Goal: Use online tool/utility: Utilize a website feature to perform a specific function

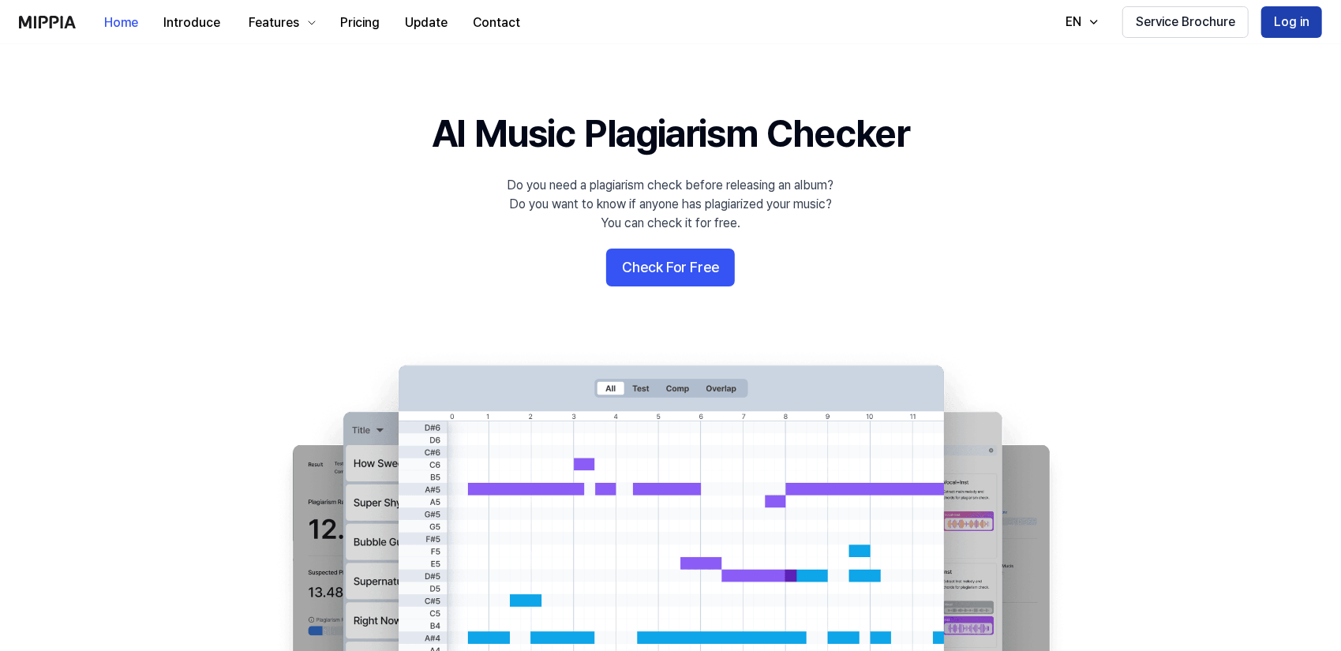
click at [1297, 14] on button "Log in" at bounding box center [1291, 22] width 61 height 32
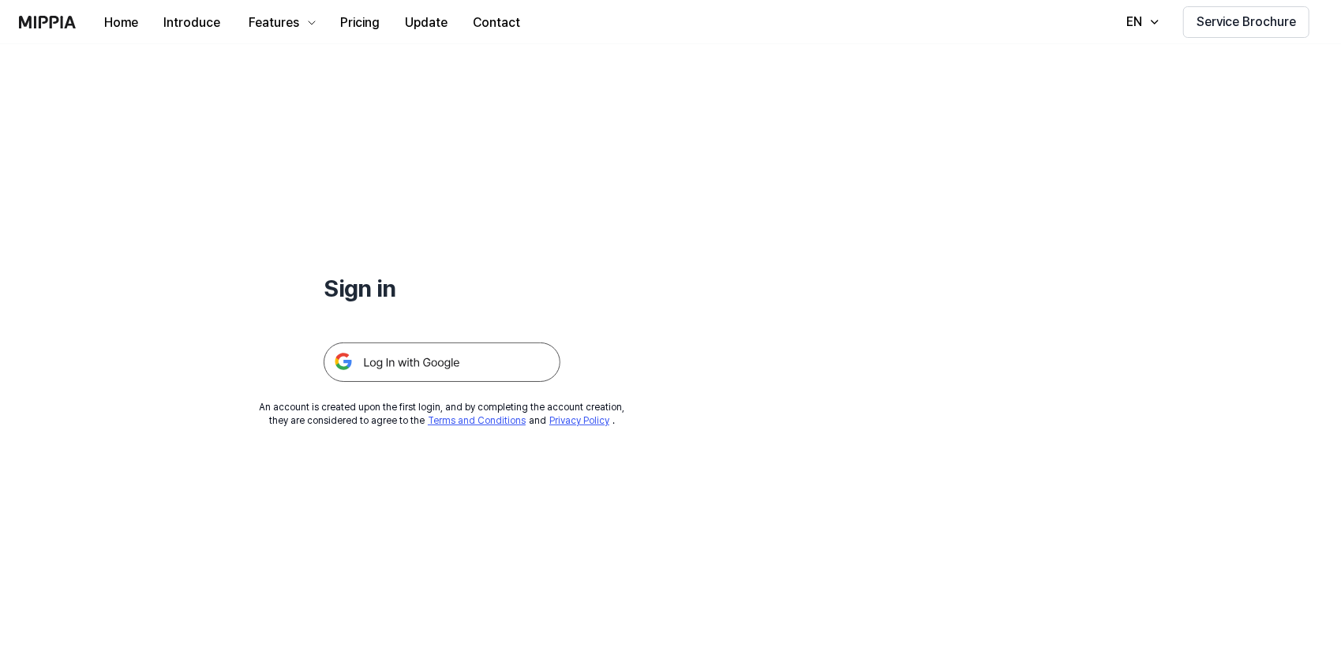
click at [406, 373] on img at bounding box center [441, 361] width 237 height 39
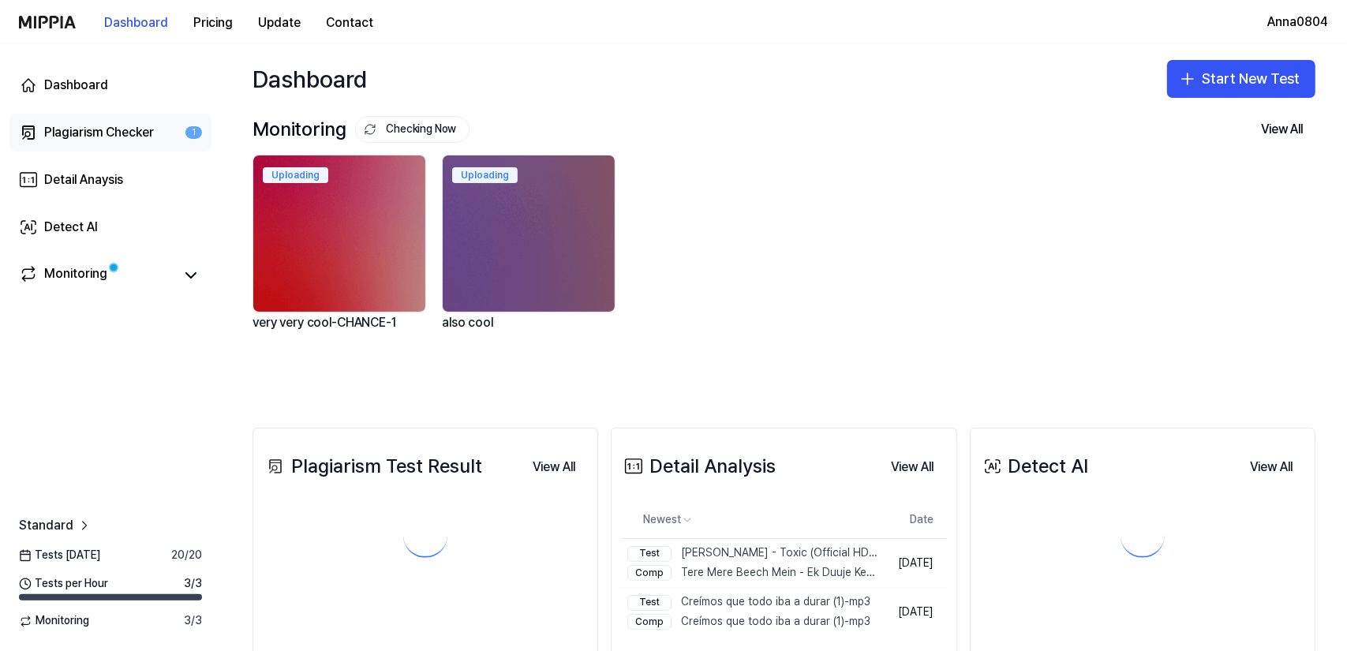
click at [61, 127] on div "Plagiarism Checker" at bounding box center [99, 132] width 110 height 19
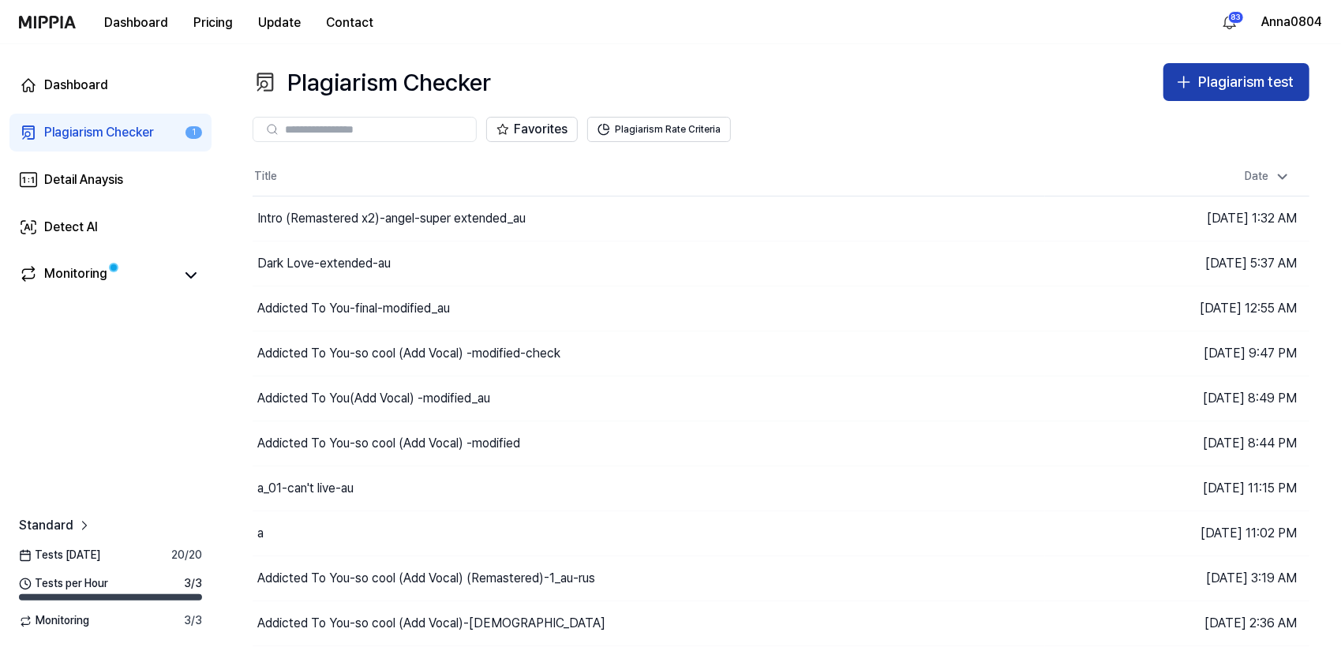
click at [1201, 77] on div "Plagiarism test" at bounding box center [1245, 82] width 95 height 23
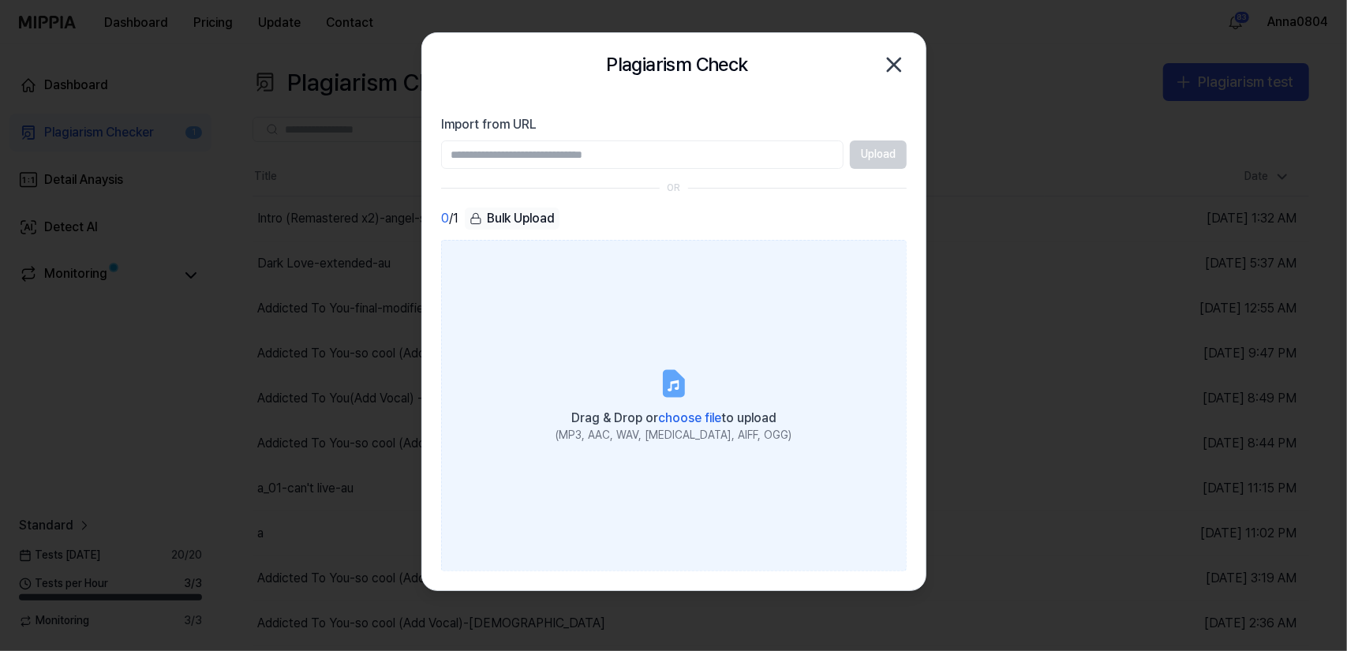
click at [671, 427] on div "Drag & Drop or choose file to upload" at bounding box center [673, 417] width 236 height 22
click at [0, 0] on input "Drag & Drop or choose file to upload (MP3, AAC, WAV, [MEDICAL_DATA], AIFF, OGG)" at bounding box center [0, 0] width 0 height 0
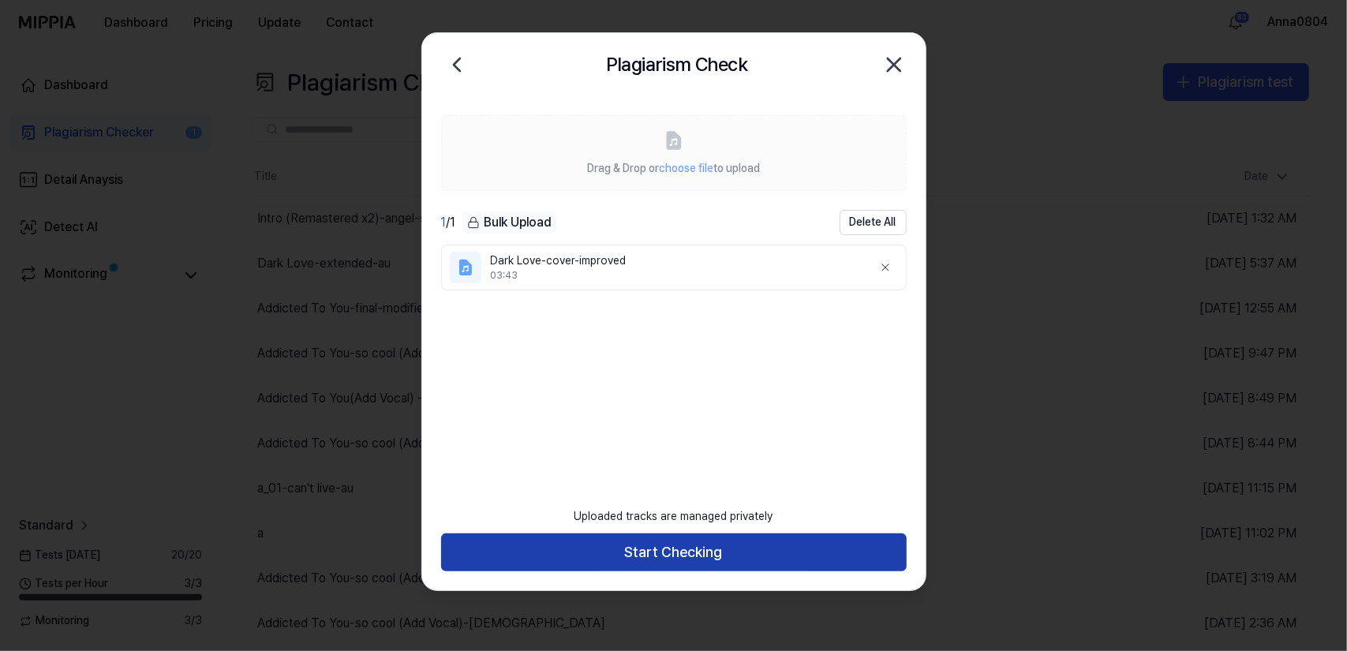
click at [656, 560] on button "Start Checking" at bounding box center [674, 552] width 466 height 38
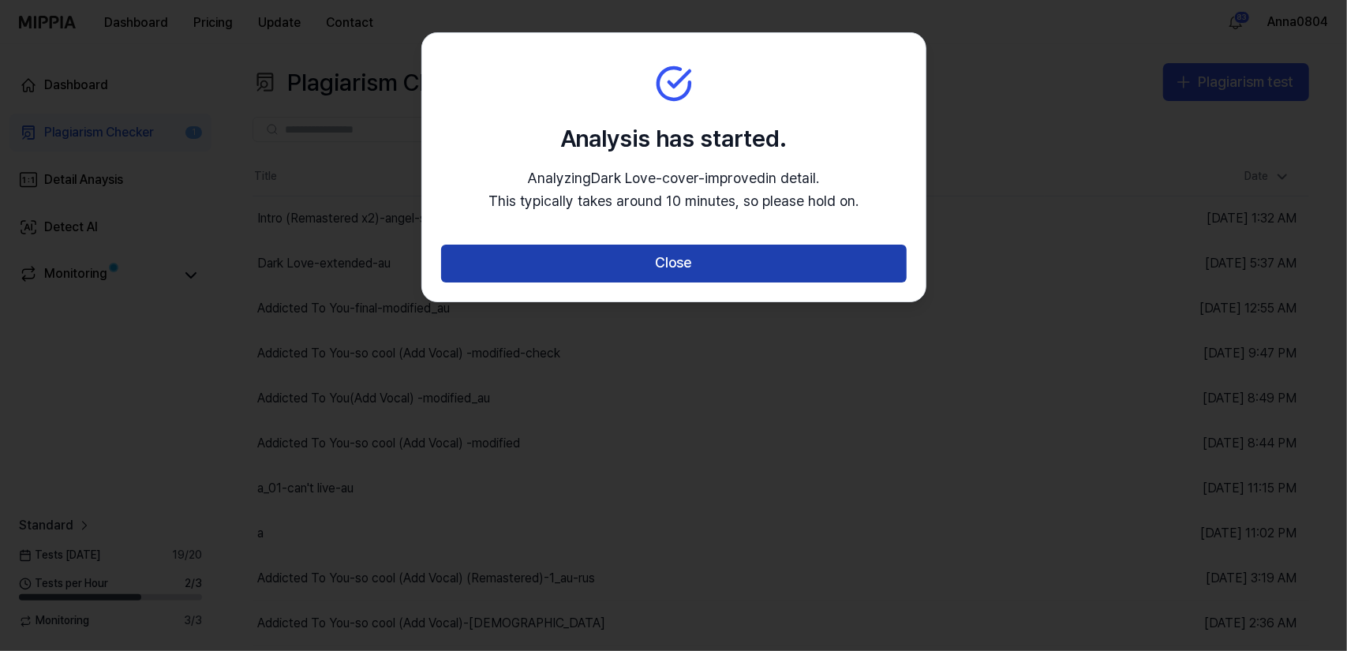
click at [674, 279] on button "Close" at bounding box center [674, 264] width 466 height 38
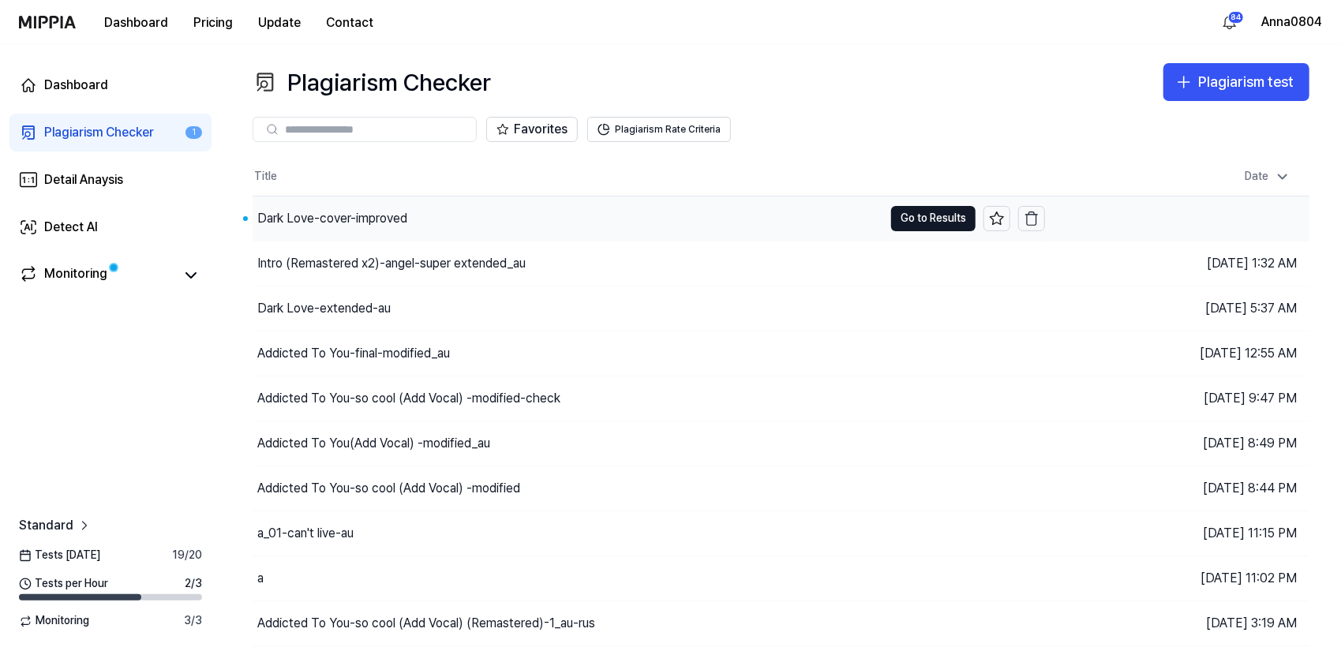
click at [415, 223] on div "Dark Love-cover-improved" at bounding box center [567, 218] width 630 height 44
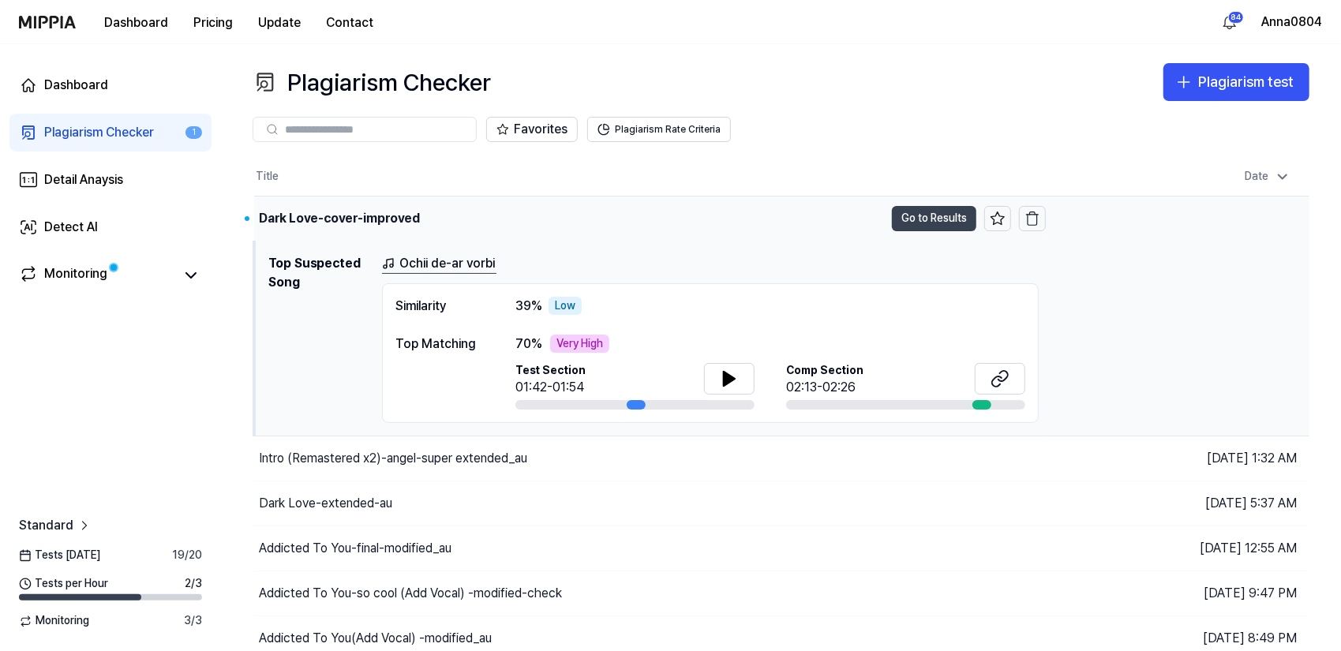
click at [934, 218] on button "Go to Results" at bounding box center [934, 218] width 84 height 25
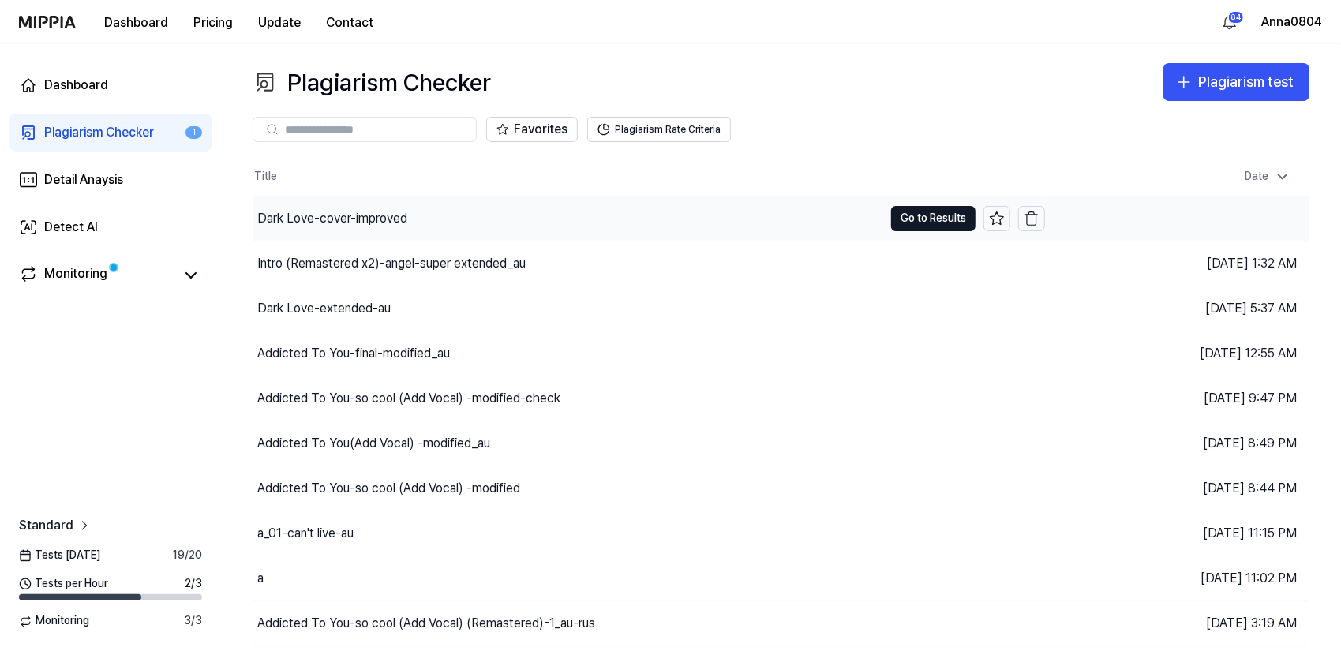
click at [334, 209] on div "Dark Love-cover-improved" at bounding box center [332, 218] width 150 height 19
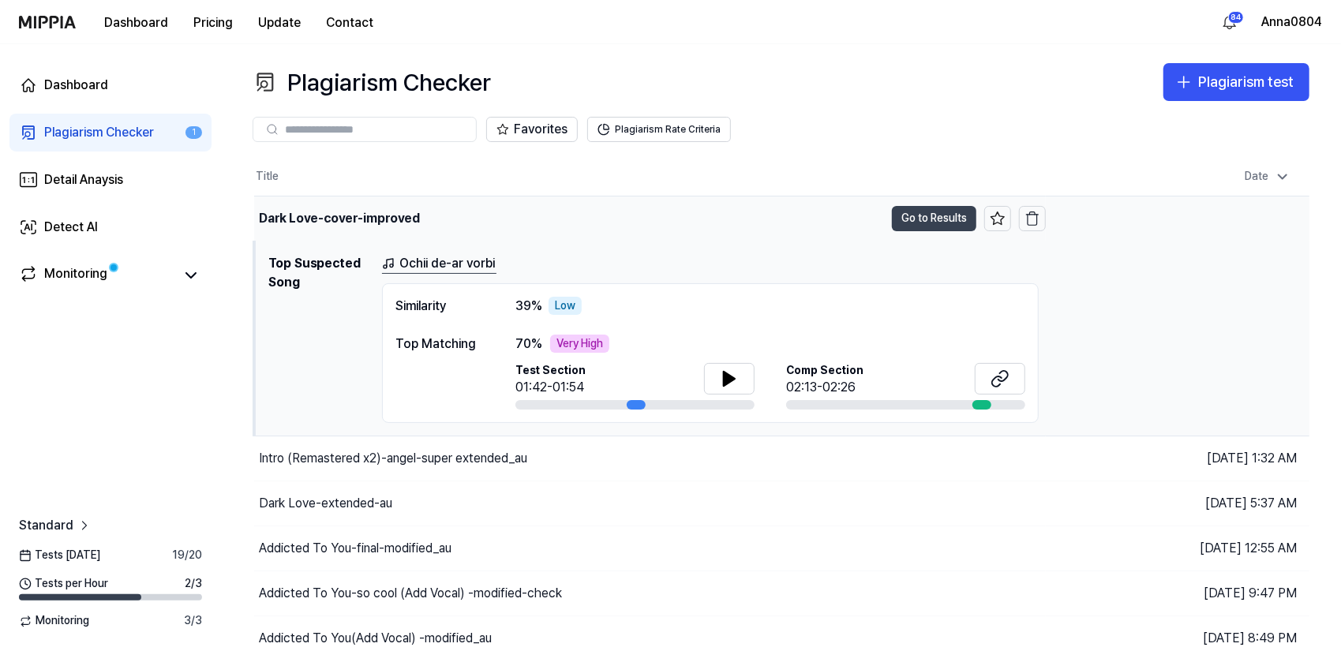
click at [924, 219] on button "Go to Results" at bounding box center [934, 218] width 84 height 25
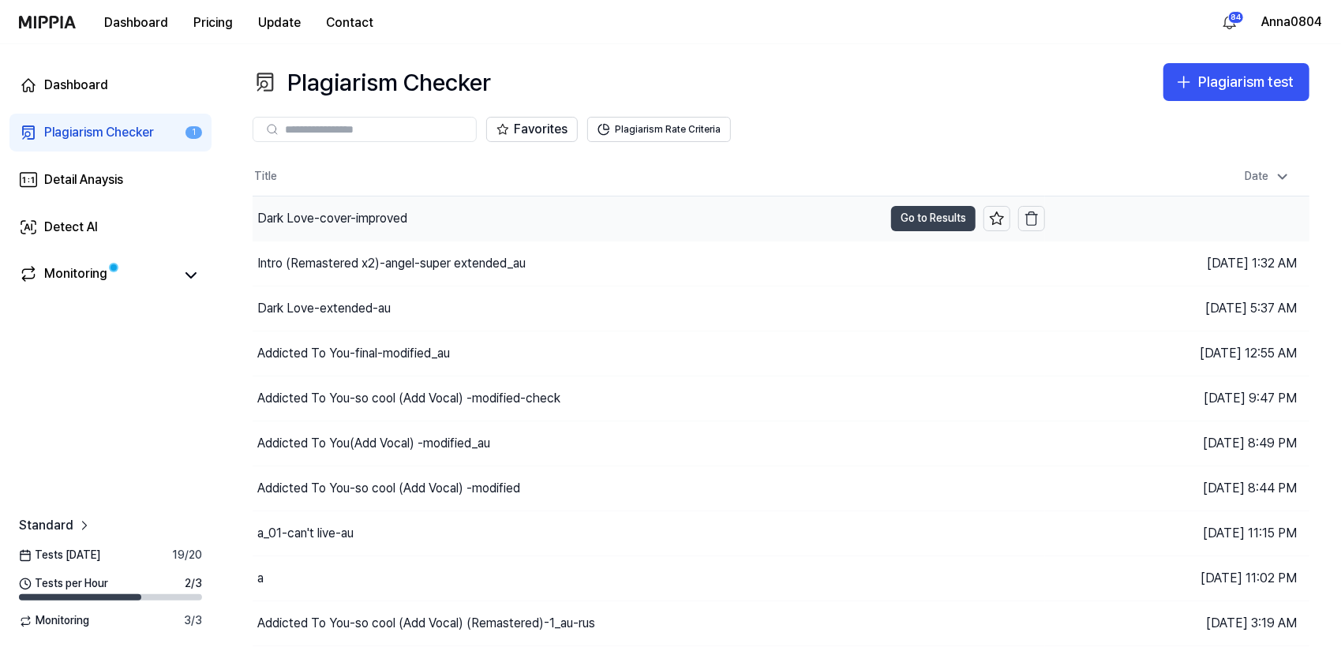
click at [924, 219] on button "Go to Results" at bounding box center [933, 218] width 84 height 25
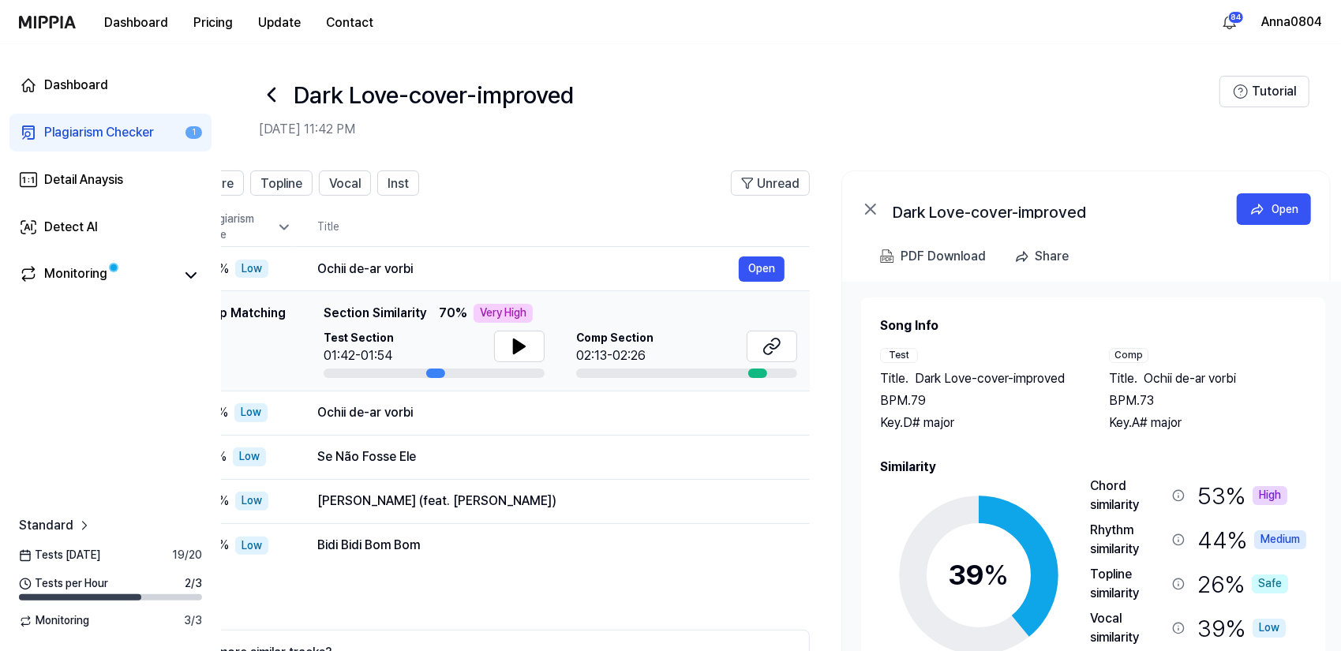
scroll to position [0, 130]
drag, startPoint x: 1147, startPoint y: 378, endPoint x: 1017, endPoint y: 365, distance: 130.8
click at [1017, 365] on div "Test Title . Dark Love-cover-improved BPM. 79 Key. D# major" at bounding box center [979, 390] width 197 height 84
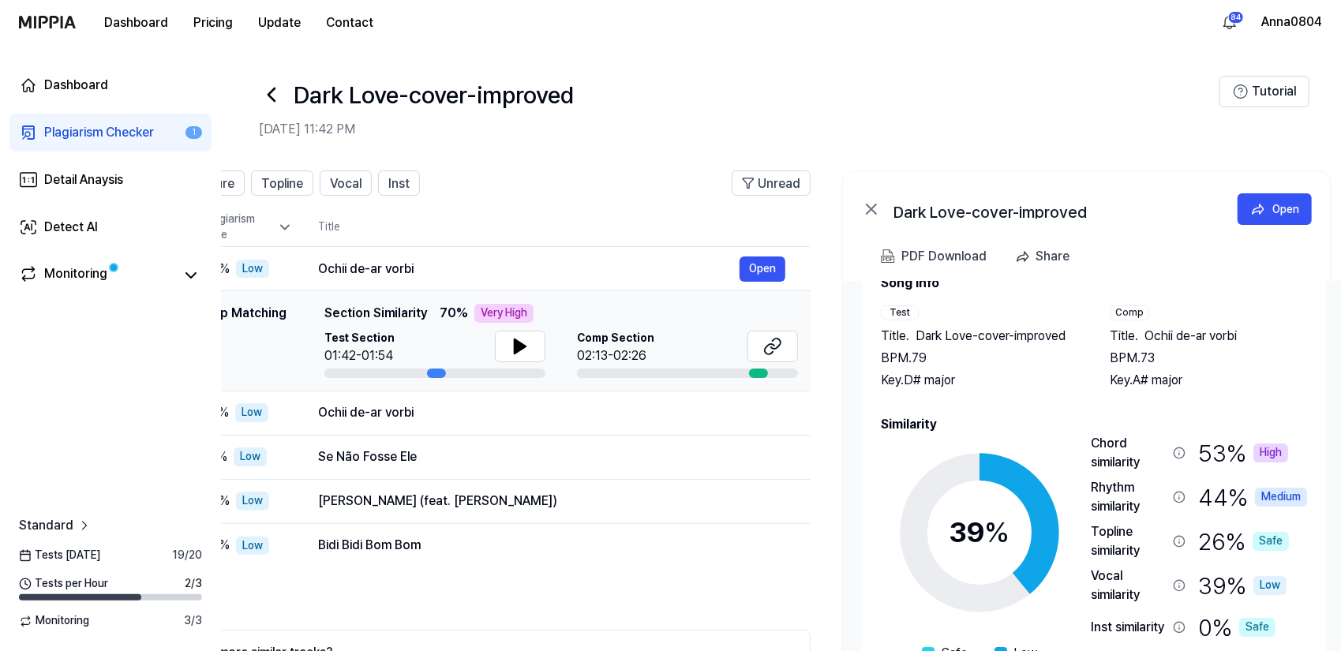
scroll to position [47, 0]
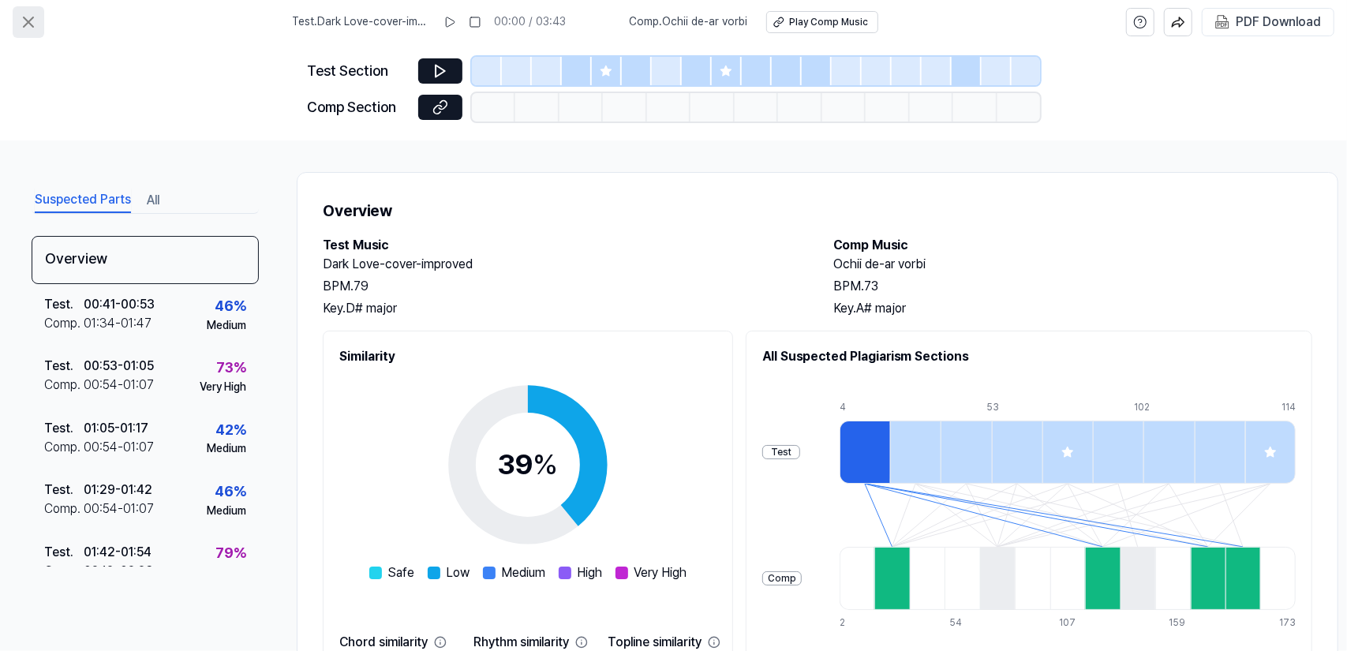
click at [33, 24] on icon at bounding box center [28, 22] width 19 height 19
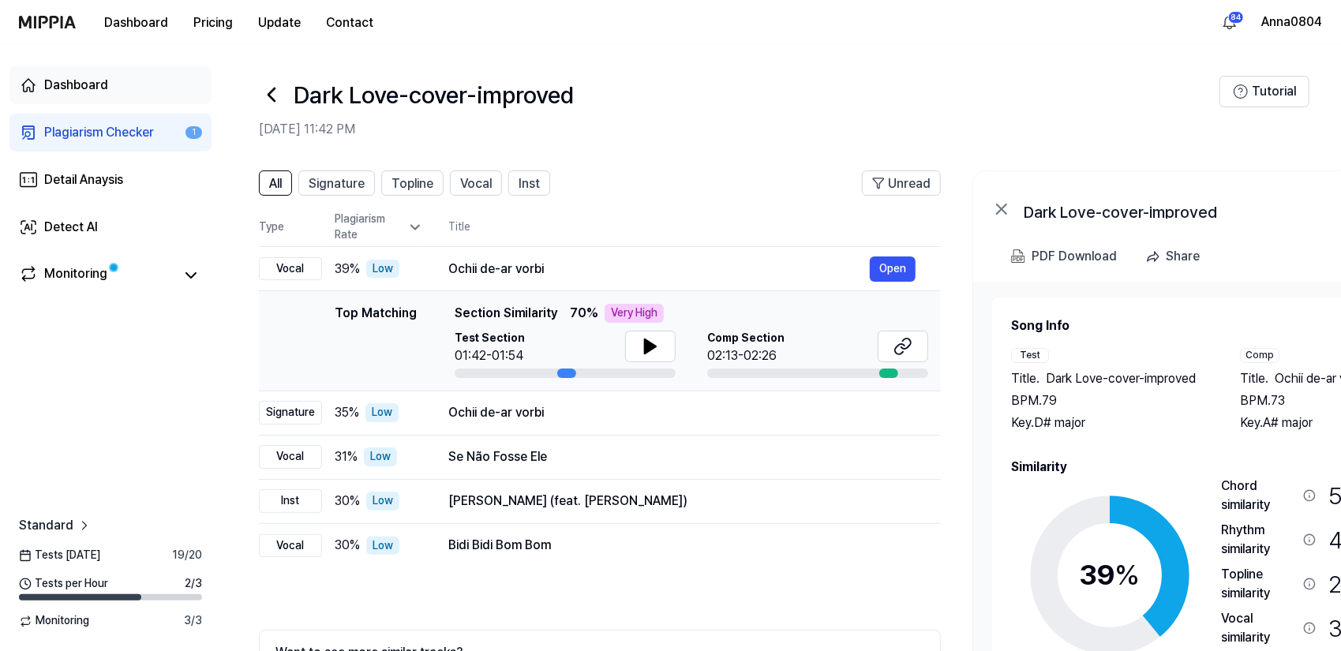
click at [53, 82] on div "Dashboard" at bounding box center [76, 85] width 64 height 19
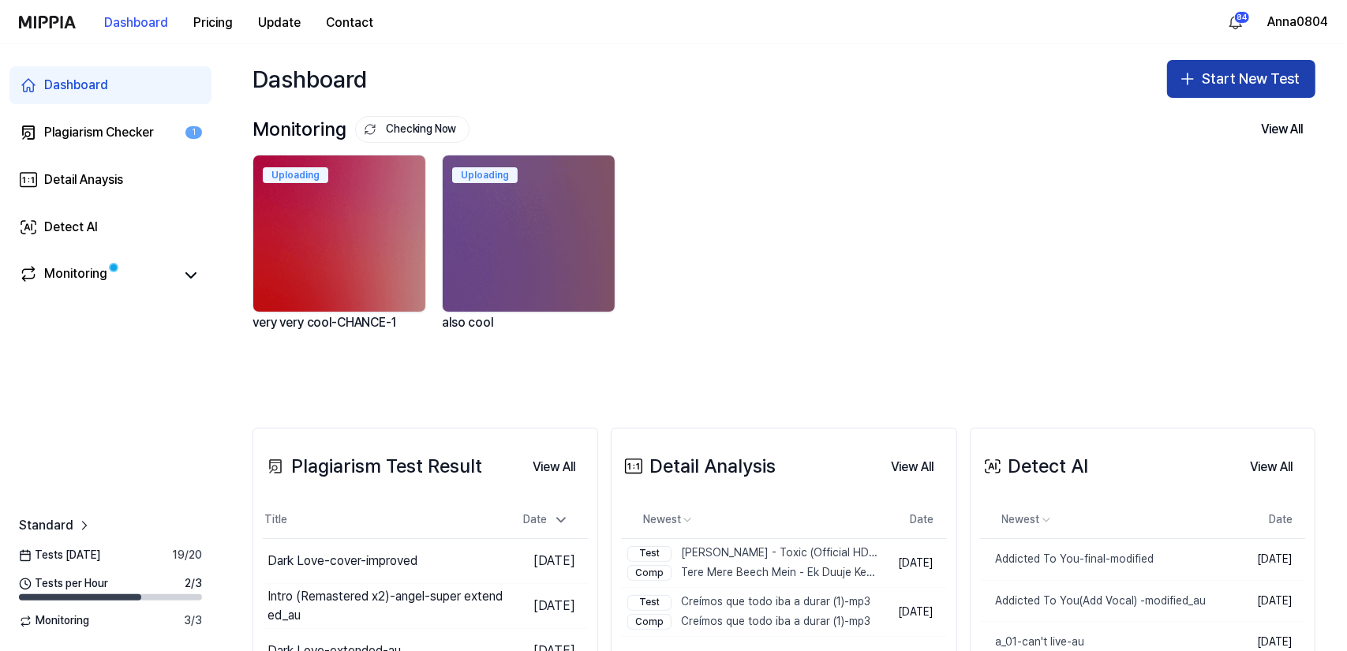
click at [1221, 77] on button "Start New Test" at bounding box center [1241, 79] width 148 height 38
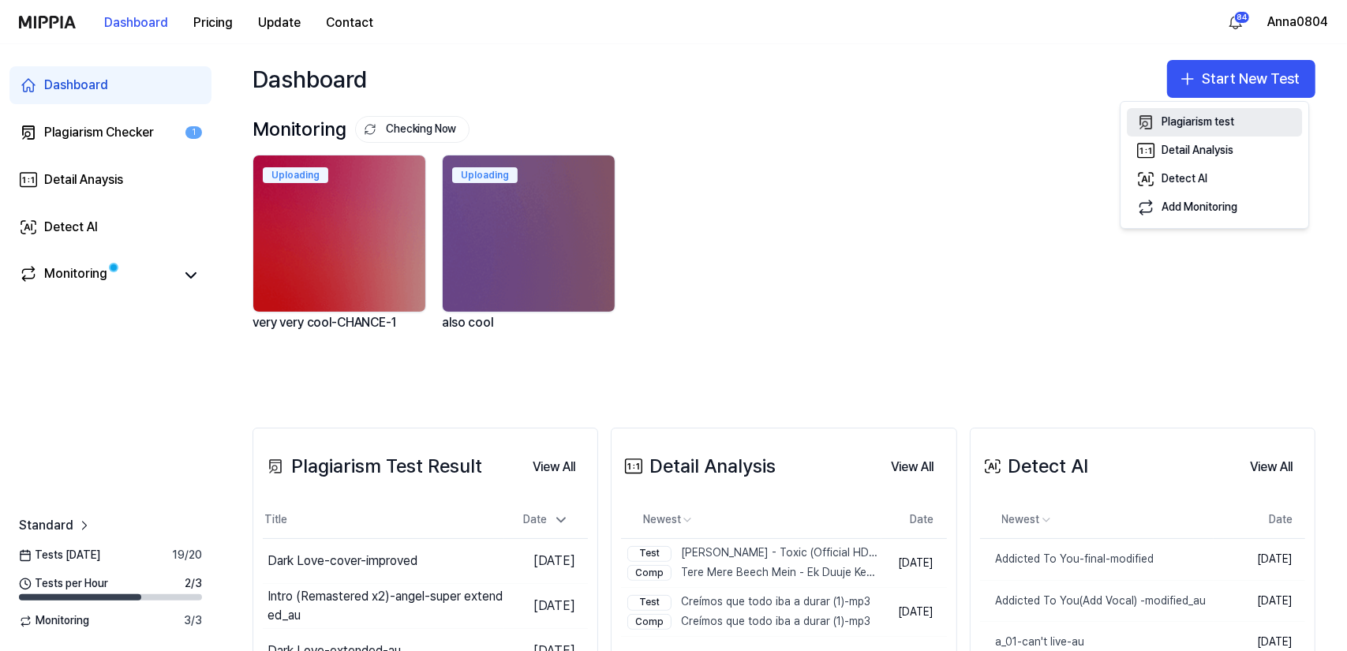
click at [1186, 120] on div "Plagiarism test" at bounding box center [1197, 122] width 73 height 16
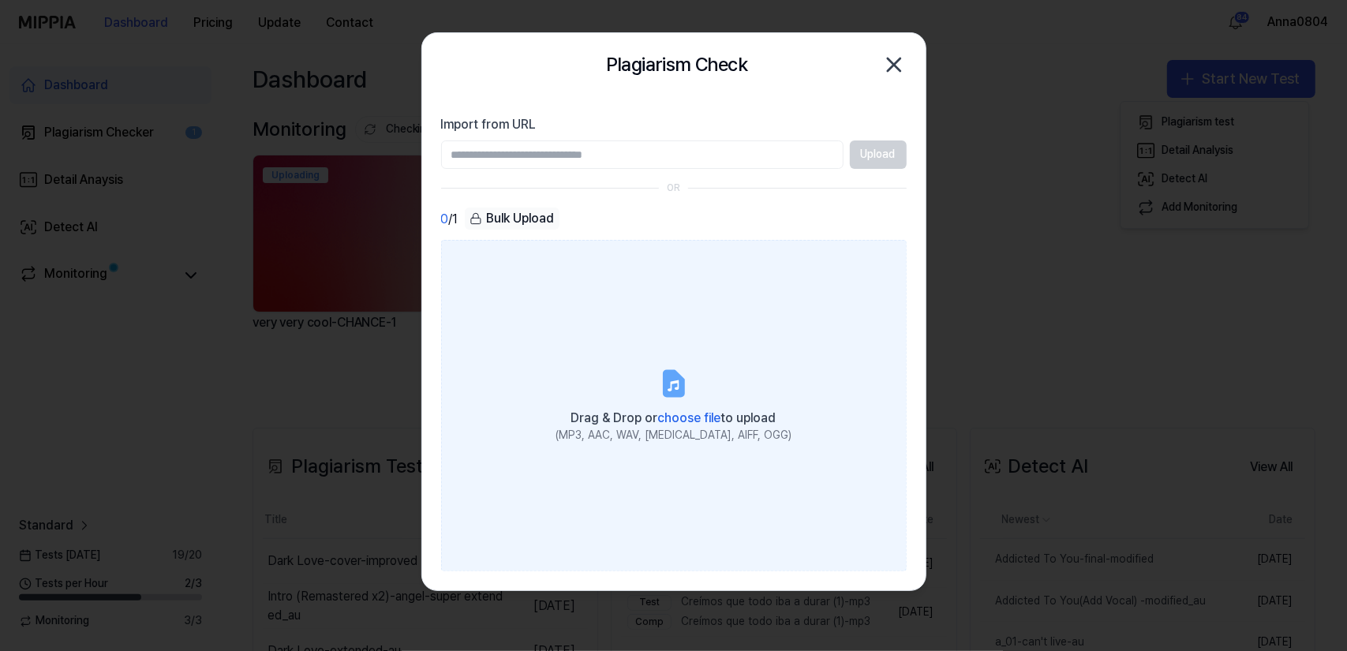
click at [576, 282] on label "Drag & Drop or choose file to upload (MP3, AAC, WAV, [MEDICAL_DATA], AIFF, OGG)" at bounding box center [674, 405] width 466 height 331
click at [0, 0] on input "Drag & Drop or choose file to upload (MP3, AAC, WAV, [MEDICAL_DATA], AIFF, OGG)" at bounding box center [0, 0] width 0 height 0
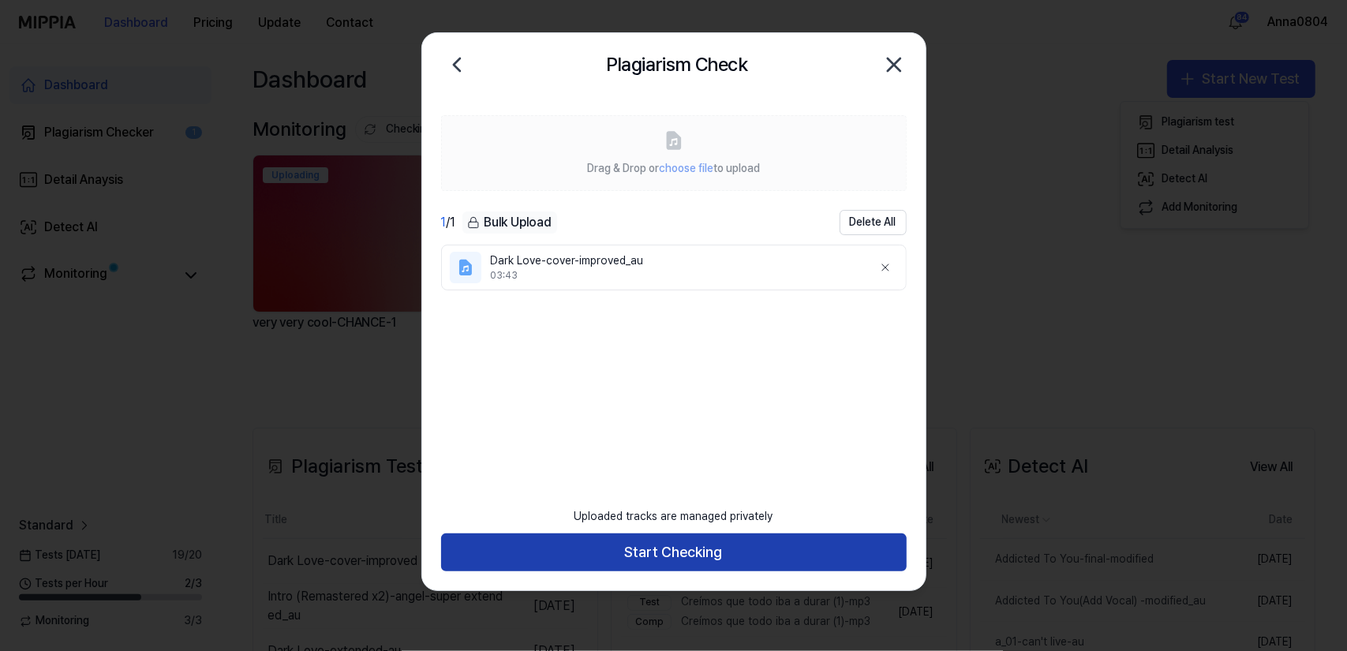
click at [778, 539] on button "Start Checking" at bounding box center [674, 552] width 466 height 38
click at [778, 550] on div at bounding box center [673, 325] width 1347 height 651
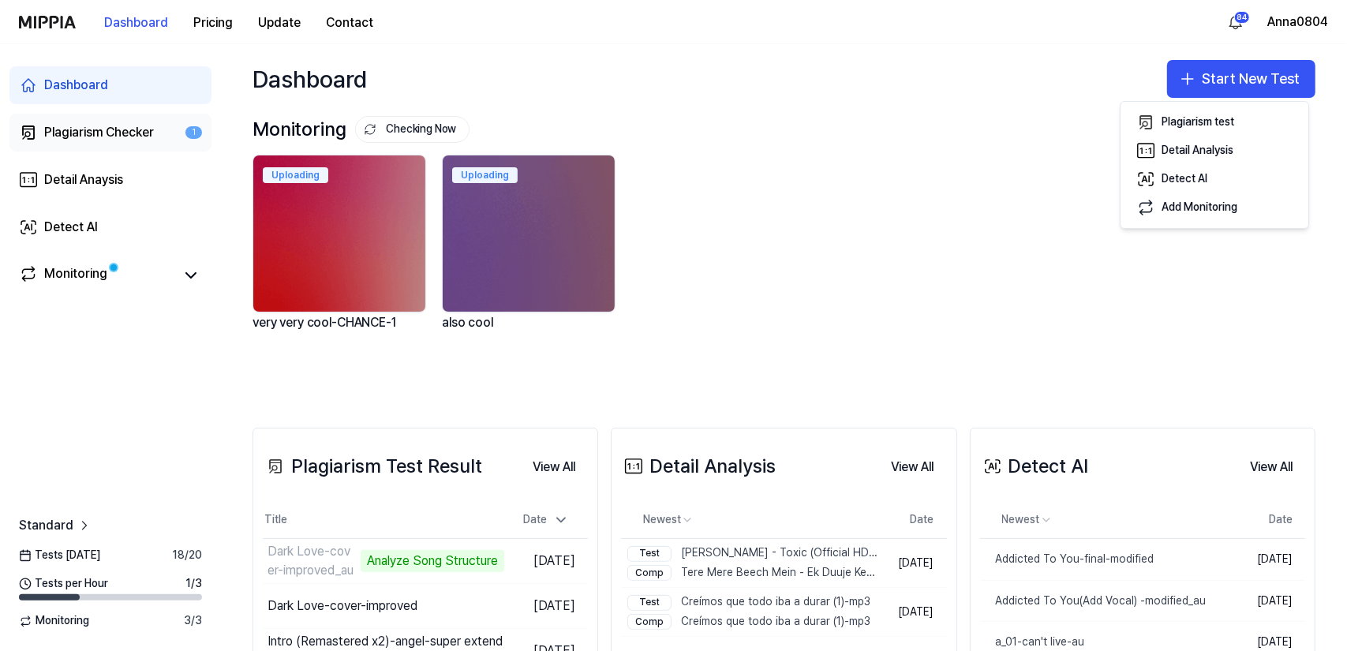
click at [112, 138] on div "Plagiarism Checker" at bounding box center [99, 132] width 110 height 19
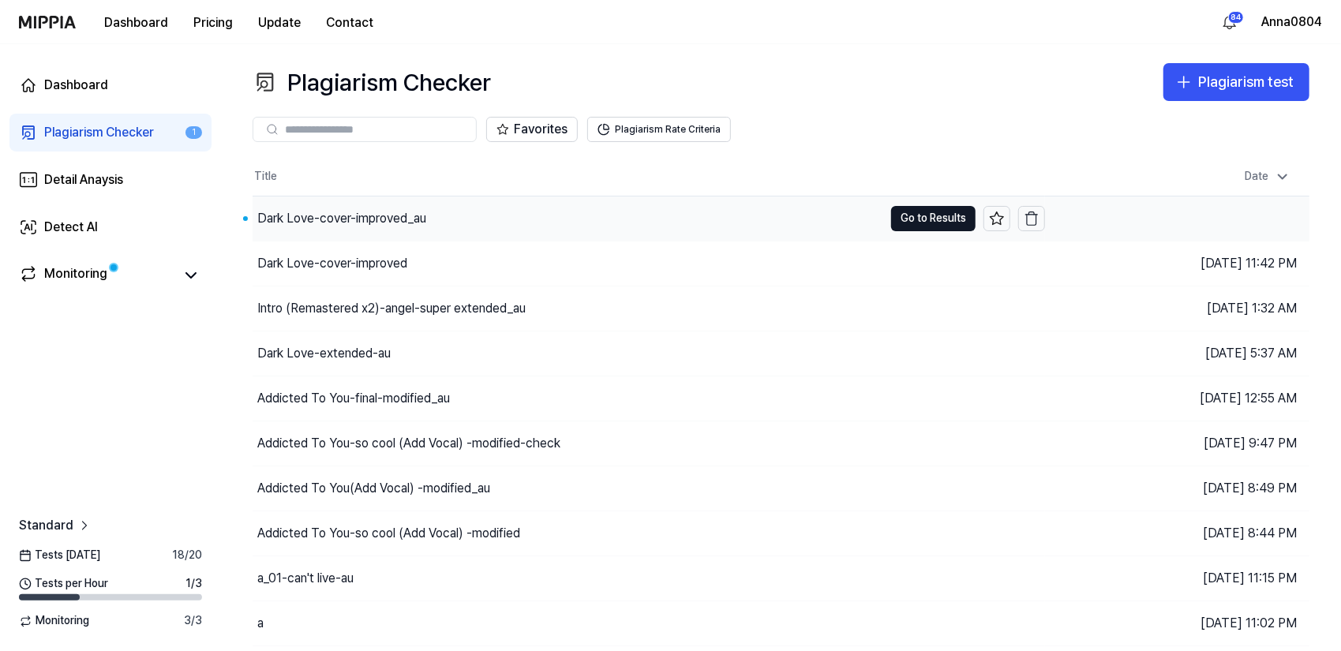
click at [403, 217] on div "Dark Love-cover-improved_au" at bounding box center [341, 218] width 169 height 19
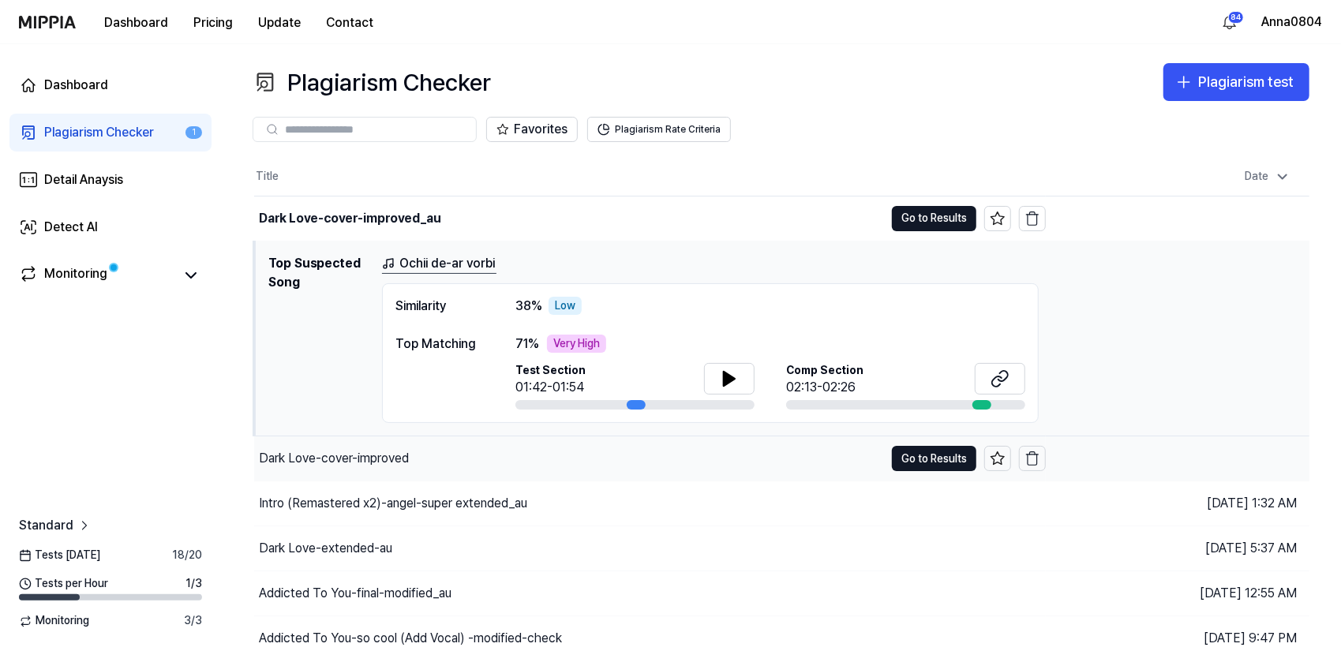
click at [387, 449] on div "Dark Love-cover-improved" at bounding box center [334, 458] width 150 height 19
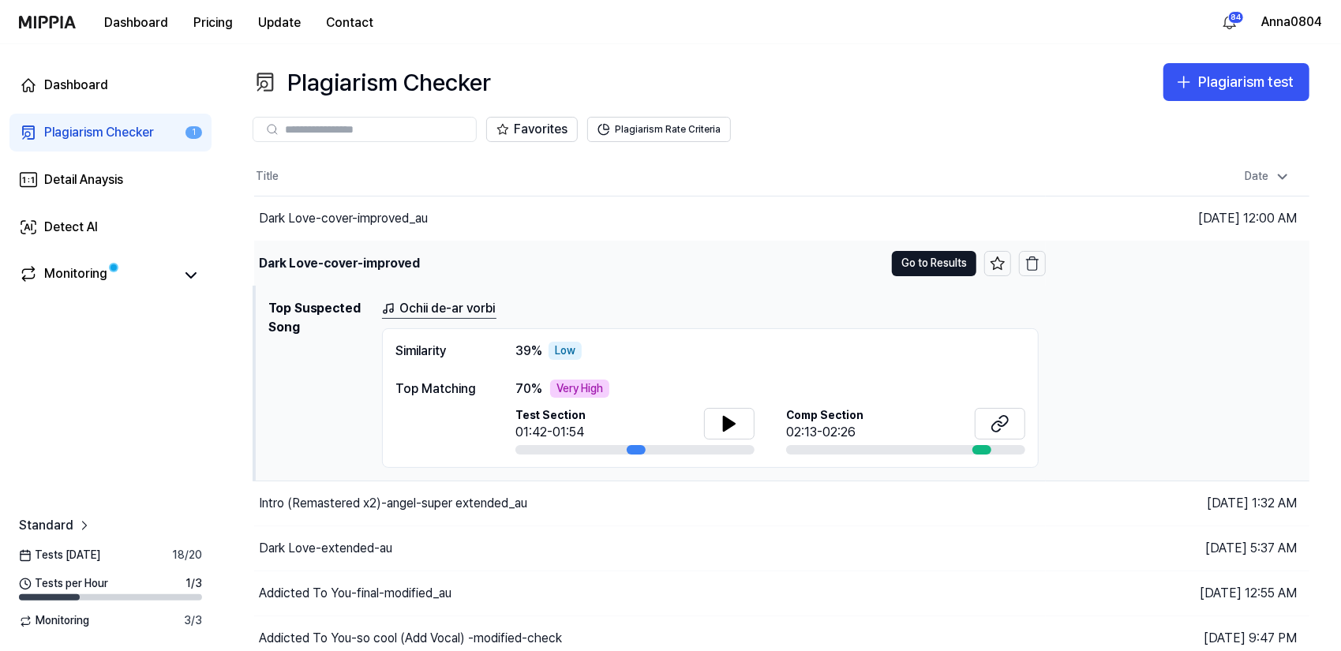
click at [353, 246] on div "Dark Love-cover-improved" at bounding box center [569, 263] width 630 height 44
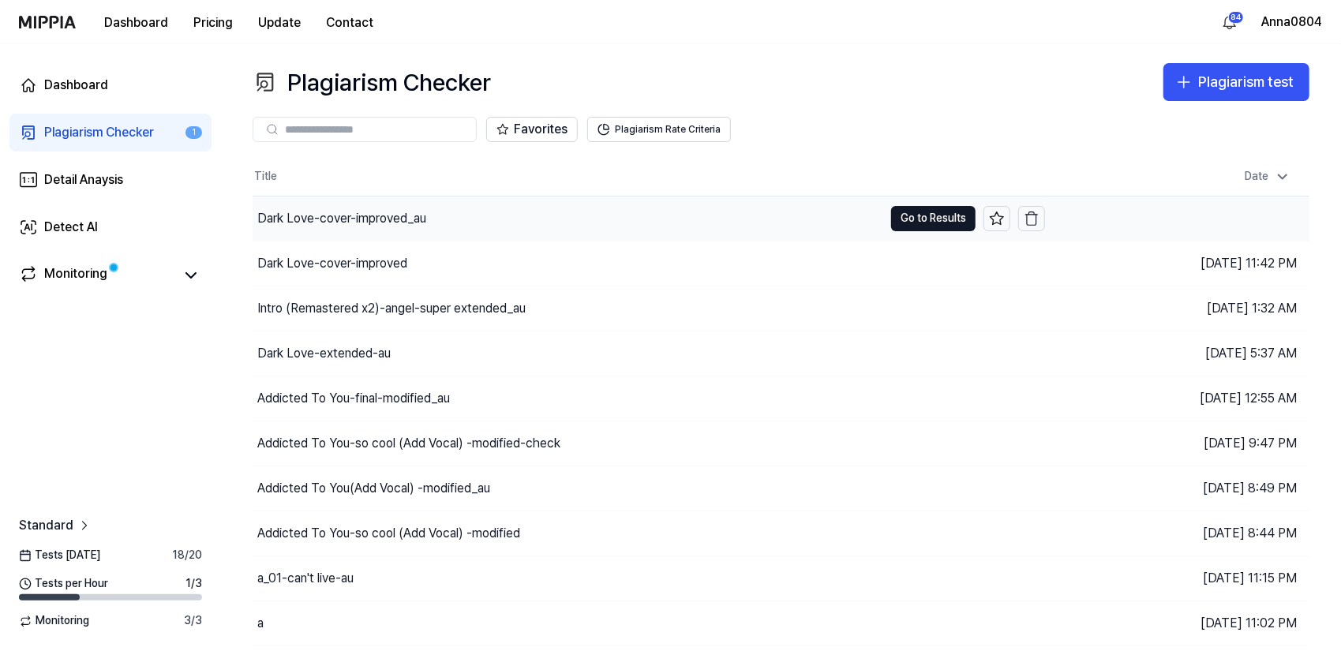
click at [353, 219] on div "Dark Love-cover-improved_au" at bounding box center [341, 218] width 169 height 19
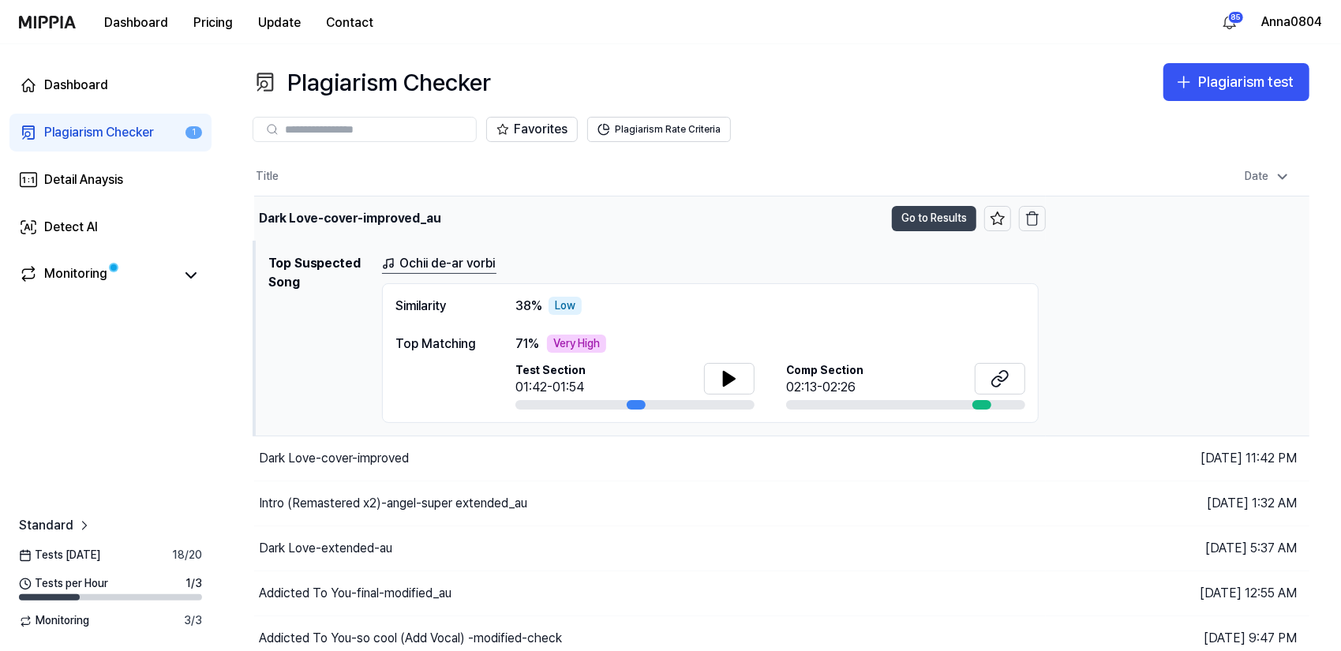
click at [911, 219] on button "Go to Results" at bounding box center [934, 218] width 84 height 25
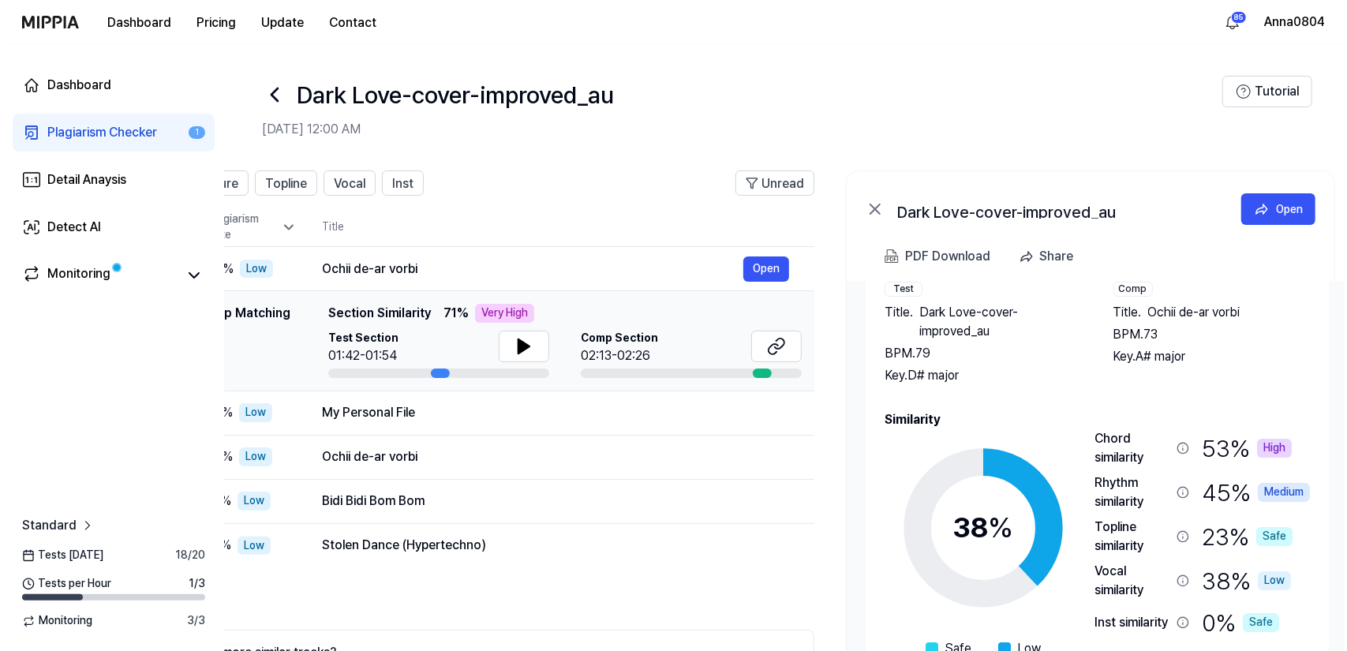
scroll to position [0, 123]
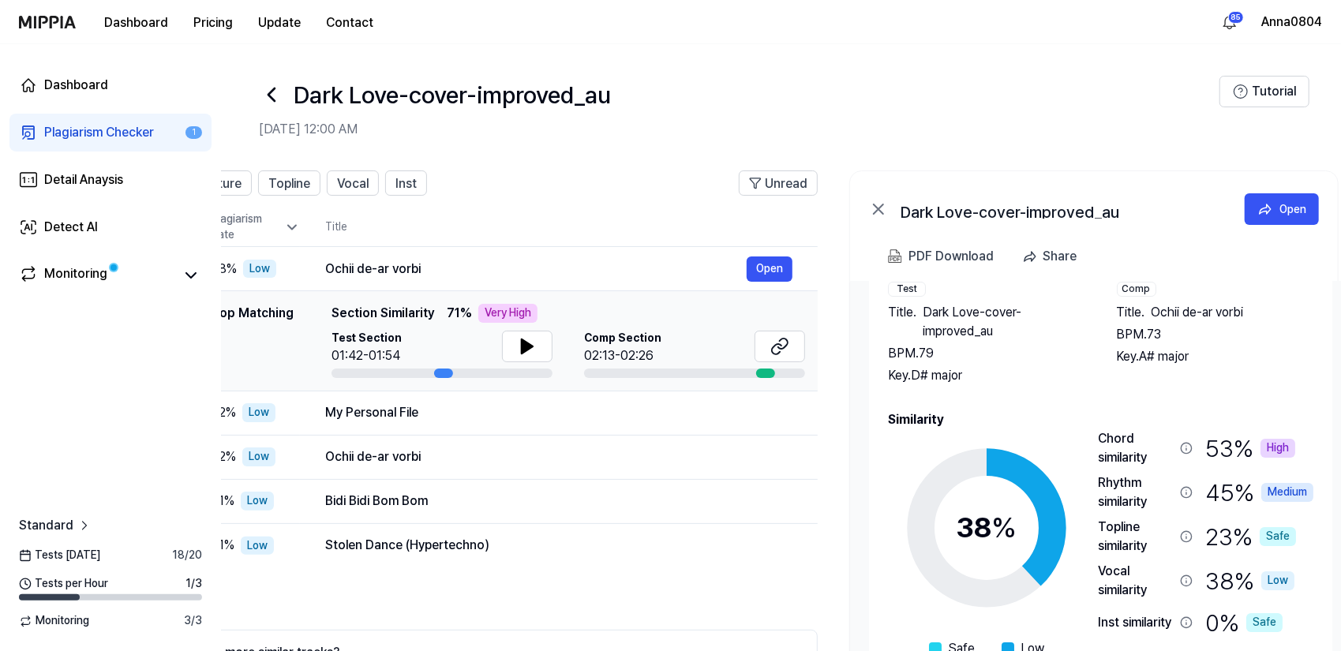
drag, startPoint x: 1275, startPoint y: 398, endPoint x: 1152, endPoint y: 381, distance: 124.3
click at [1152, 381] on div "Song Info Test Title . Dark Love-cover-improved_au BPM. 79 Key. D# major Comp T…" at bounding box center [1100, 476] width 425 height 452
